Goal: Information Seeking & Learning: Check status

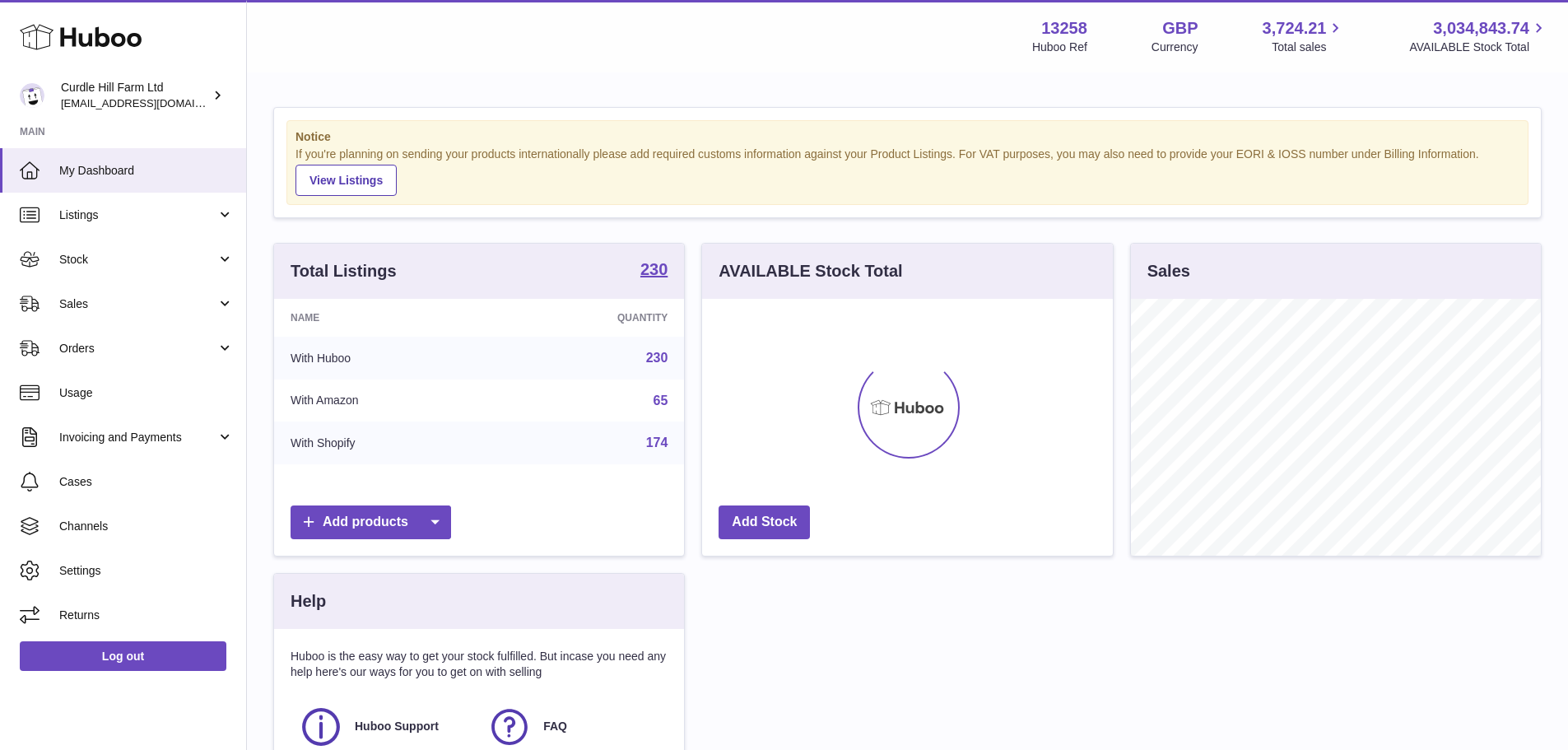
scroll to position [256, 410]
click at [89, 303] on span "Sales" at bounding box center [137, 304] width 157 height 16
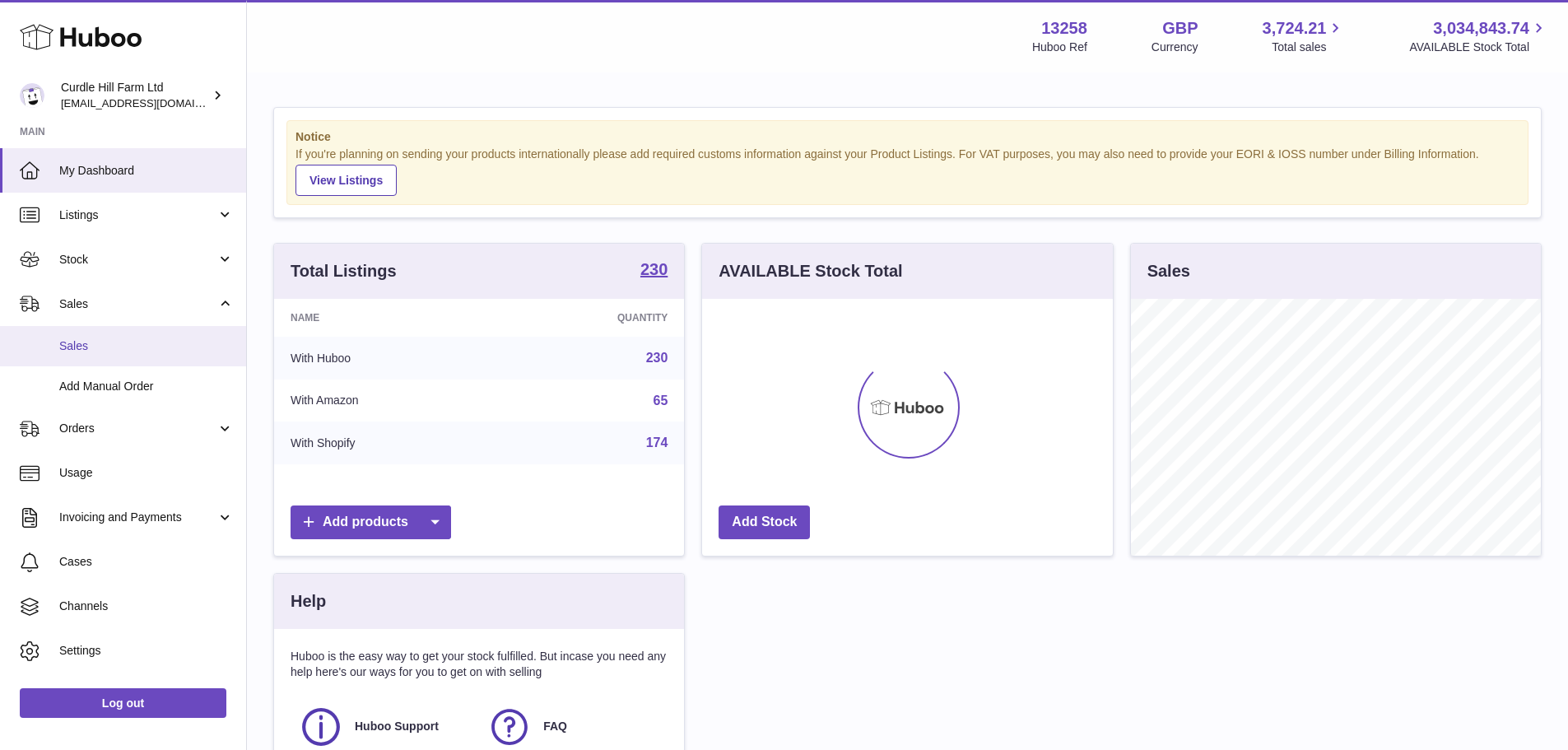
click at [88, 345] on span "Sales" at bounding box center [146, 346] width 174 height 16
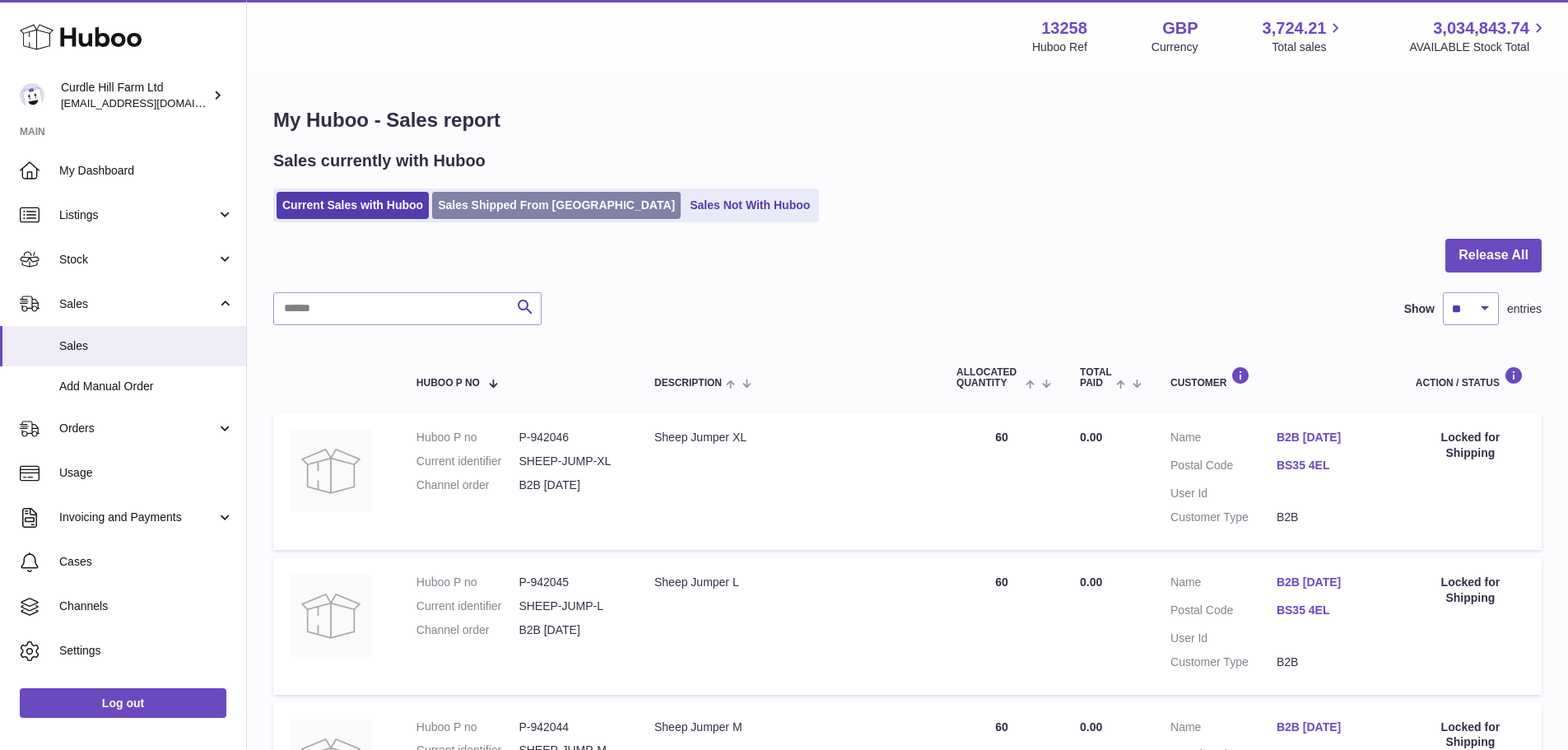
click at [568, 211] on link "Sales Shipped From [GEOGRAPHIC_DATA]" at bounding box center [557, 205] width 249 height 27
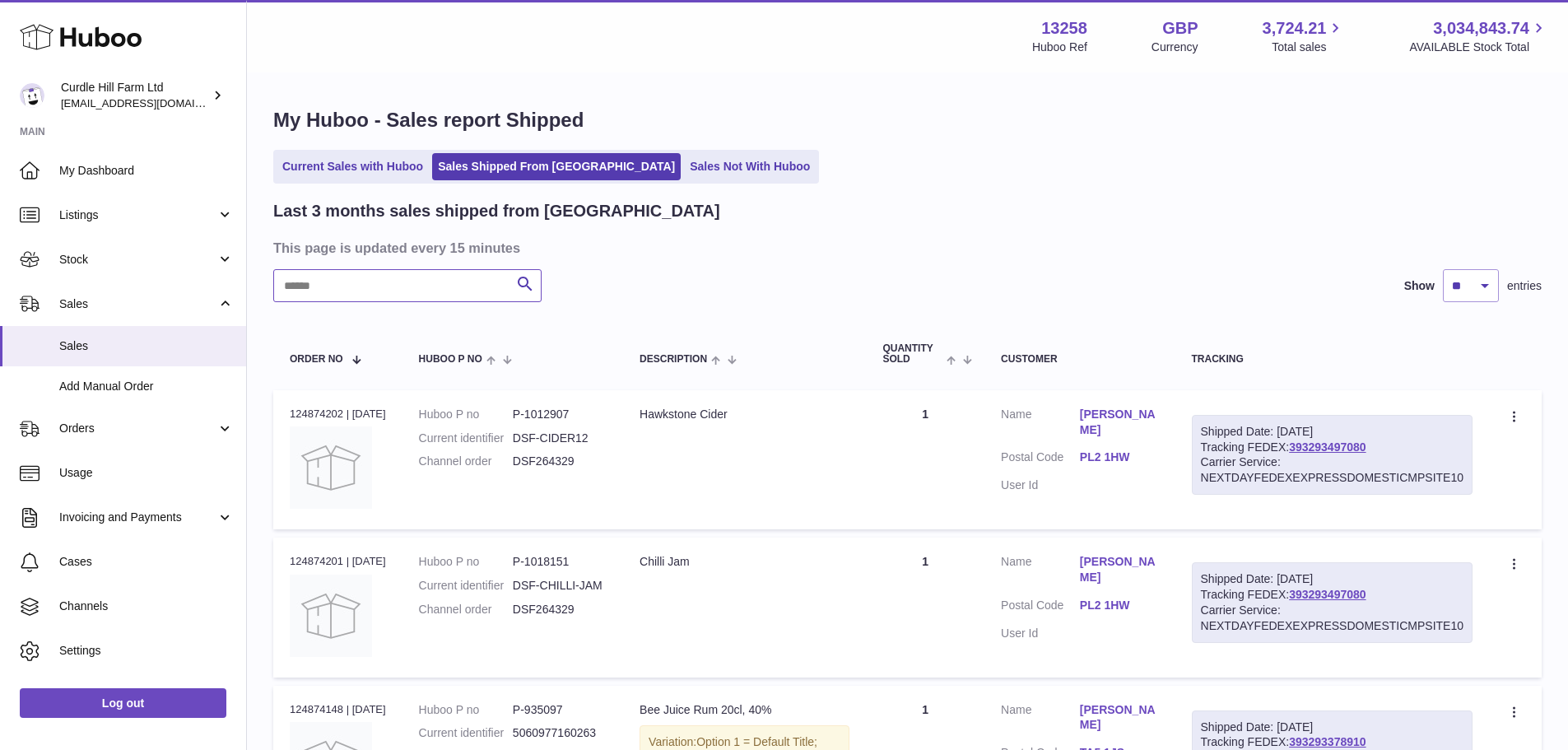
click at [422, 282] on input "text" at bounding box center [407, 286] width 268 height 33
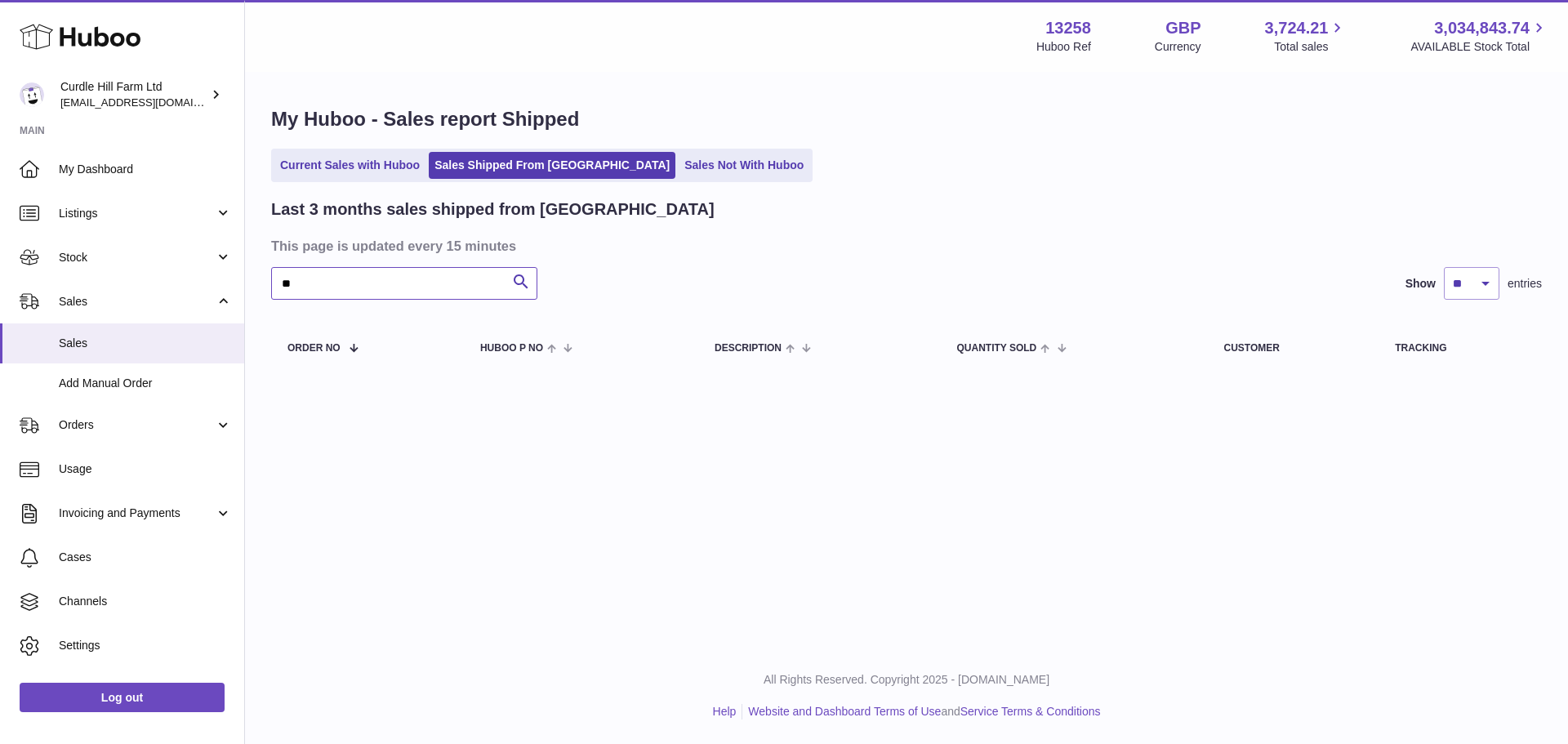
type input "*"
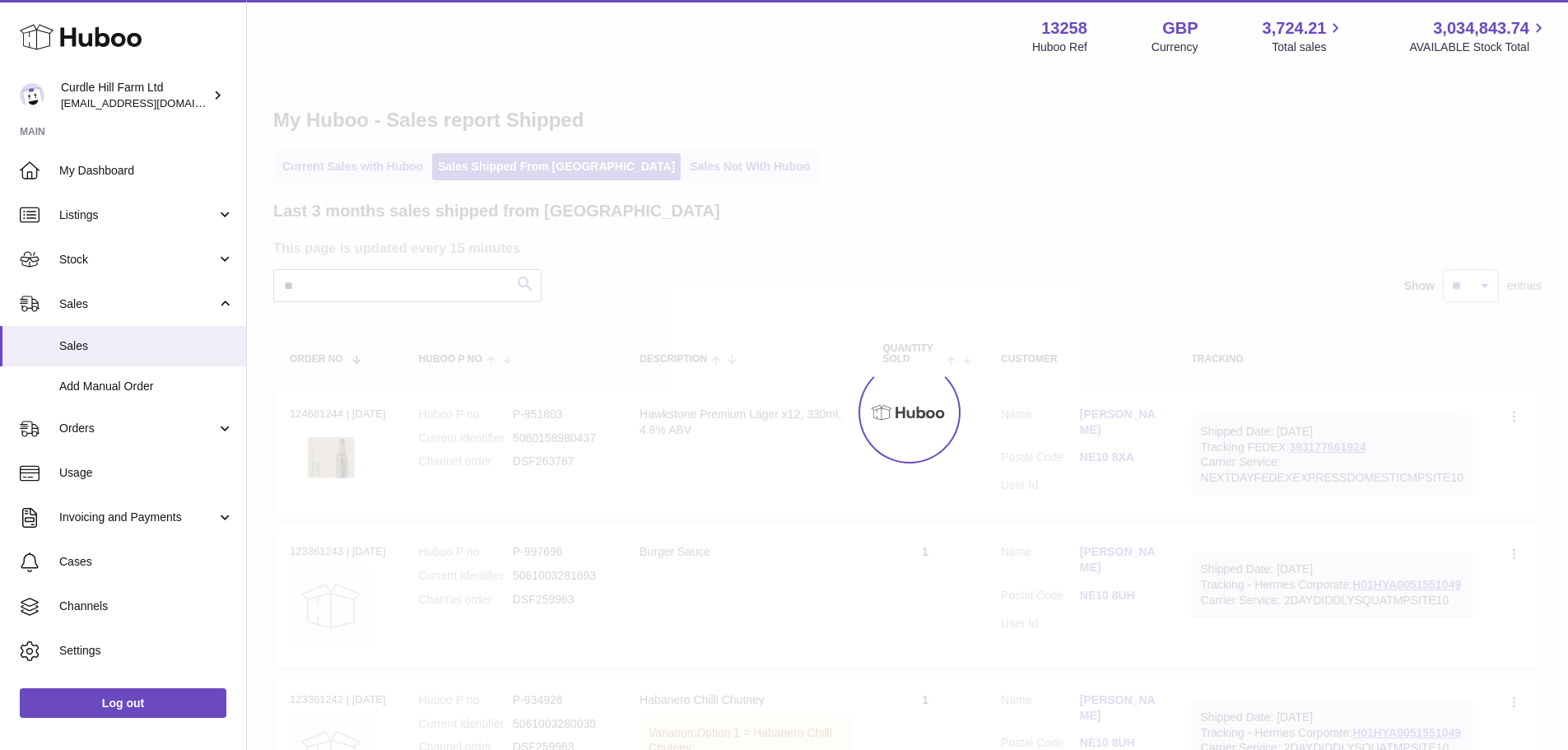
type input "*"
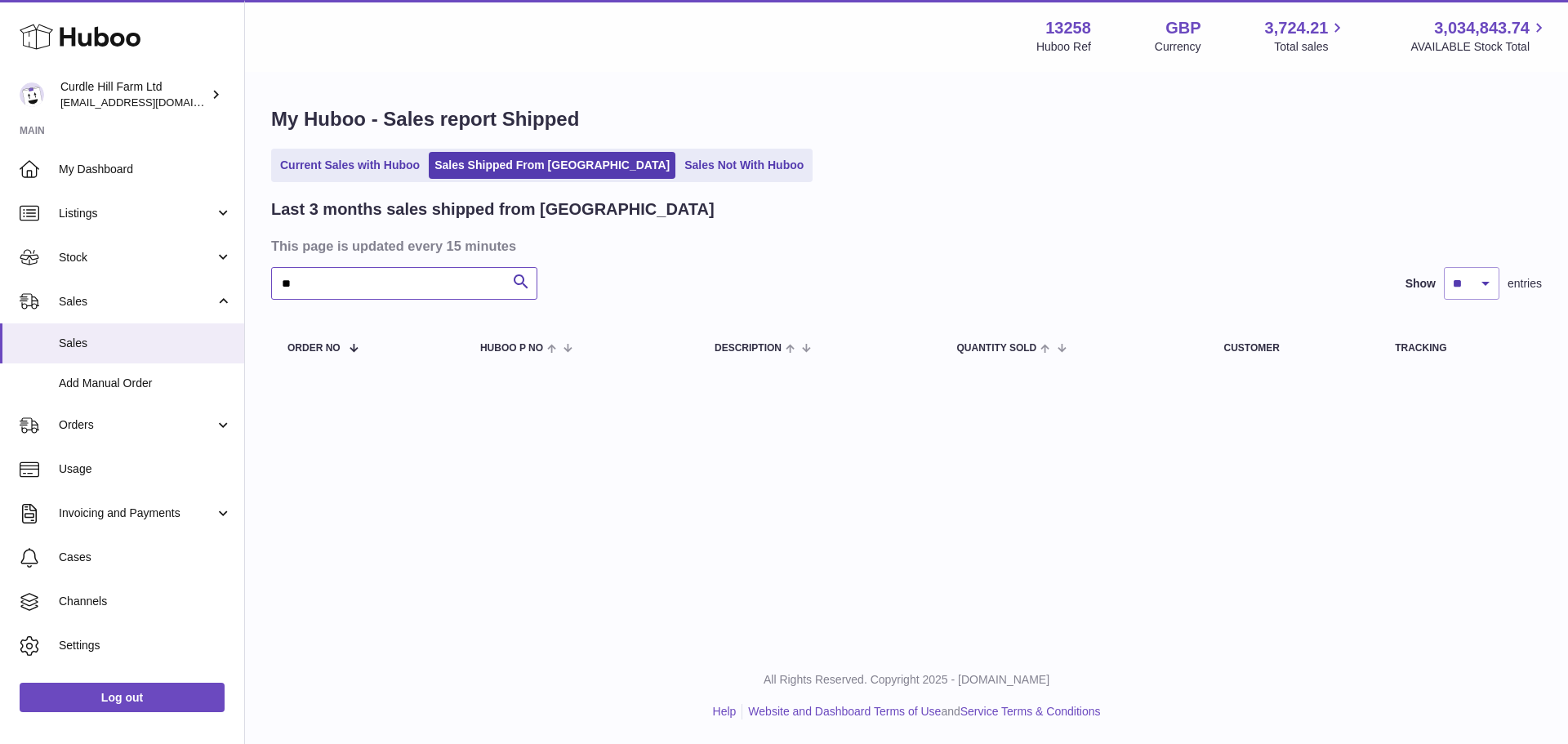
type input "*"
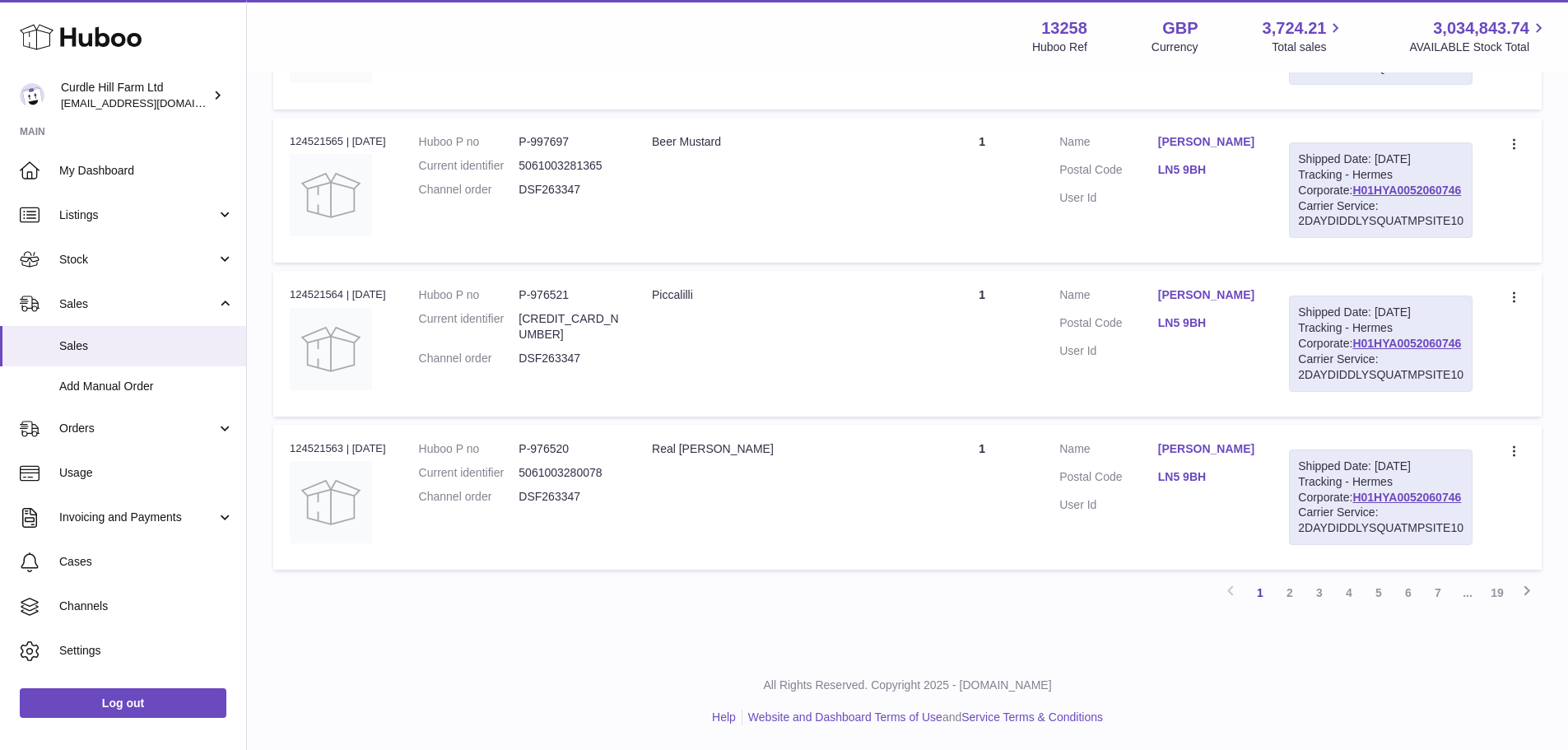
scroll to position [1658, 0]
type input "******"
click at [1288, 597] on link "2" at bounding box center [1289, 593] width 30 height 30
